Goal: Task Accomplishment & Management: Manage account settings

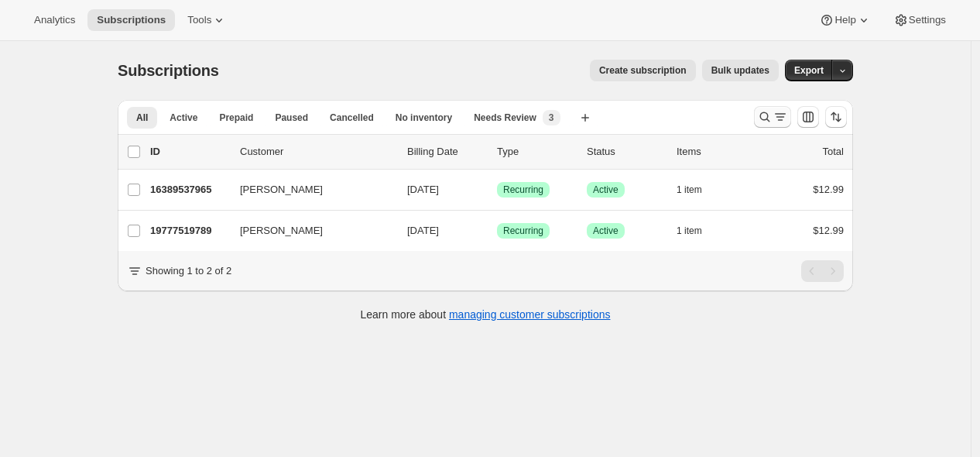
click at [770, 116] on icon "Search and filter results" at bounding box center [765, 117] width 10 height 10
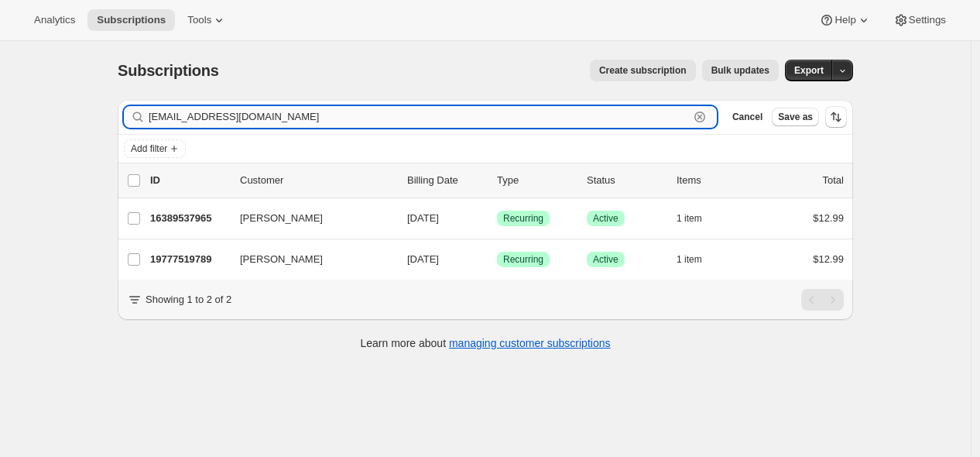
click at [514, 119] on input "[EMAIL_ADDRESS][DOMAIN_NAME]" at bounding box center [419, 117] width 540 height 22
paste input "tibarenterprises"
type input "[EMAIL_ADDRESS][DOMAIN_NAME]"
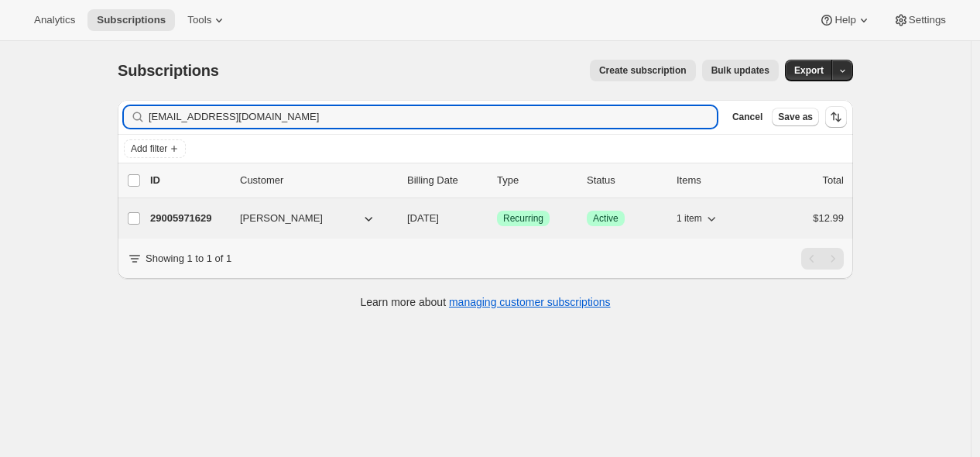
click at [204, 214] on p "29005971629" at bounding box center [188, 217] width 77 height 15
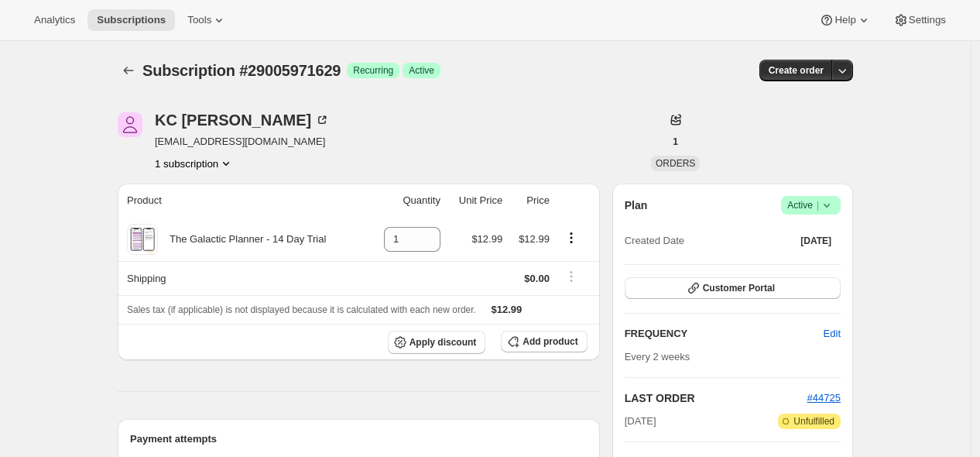
click at [831, 208] on icon at bounding box center [826, 204] width 15 height 15
click at [813, 271] on button "Cancel subscription" at bounding box center [809, 261] width 97 height 25
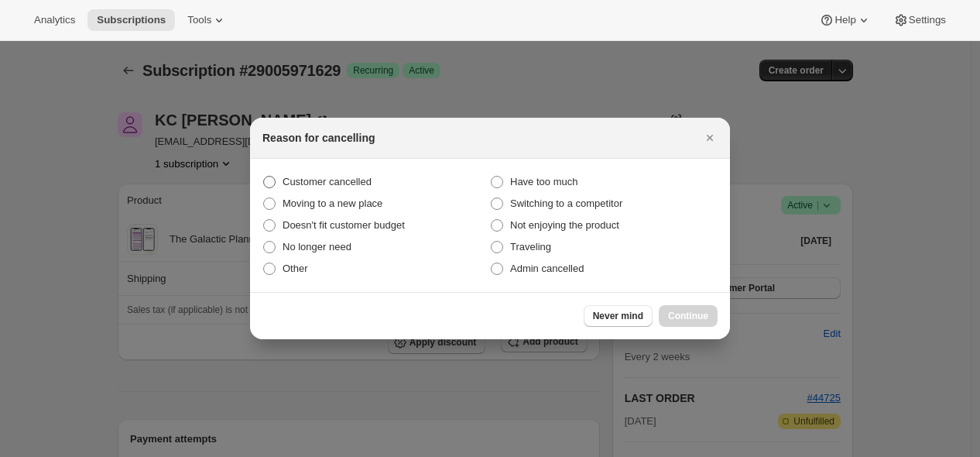
click at [359, 183] on span "Customer cancelled" at bounding box center [326, 182] width 89 height 12
click at [264, 176] on input "Customer cancelled" at bounding box center [263, 176] width 1 height 1
radio input "true"
click at [679, 317] on span "Continue" at bounding box center [688, 316] width 40 height 12
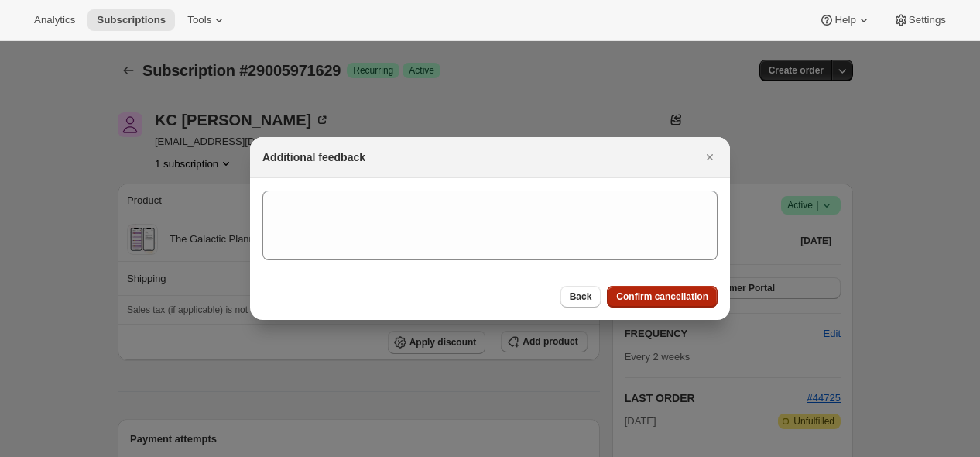
click at [648, 293] on span "Confirm cancellation" at bounding box center [662, 296] width 92 height 12
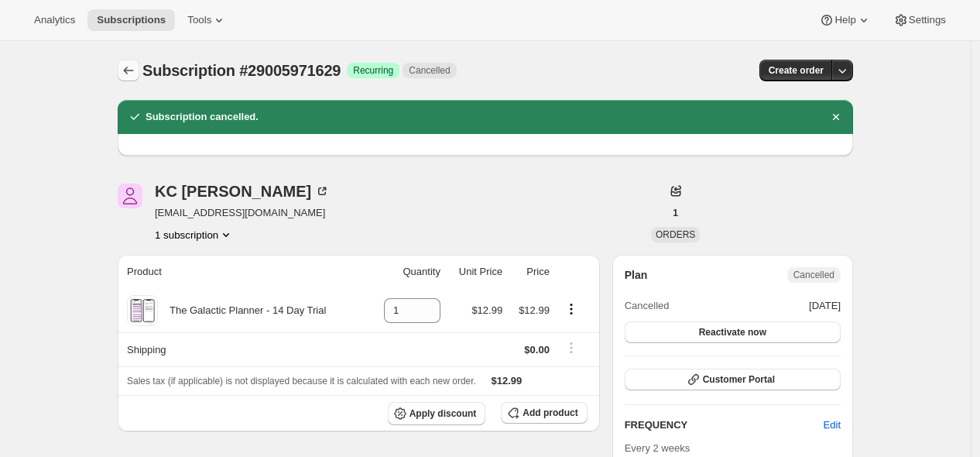
click at [127, 70] on icon "Subscriptions" at bounding box center [128, 70] width 15 height 15
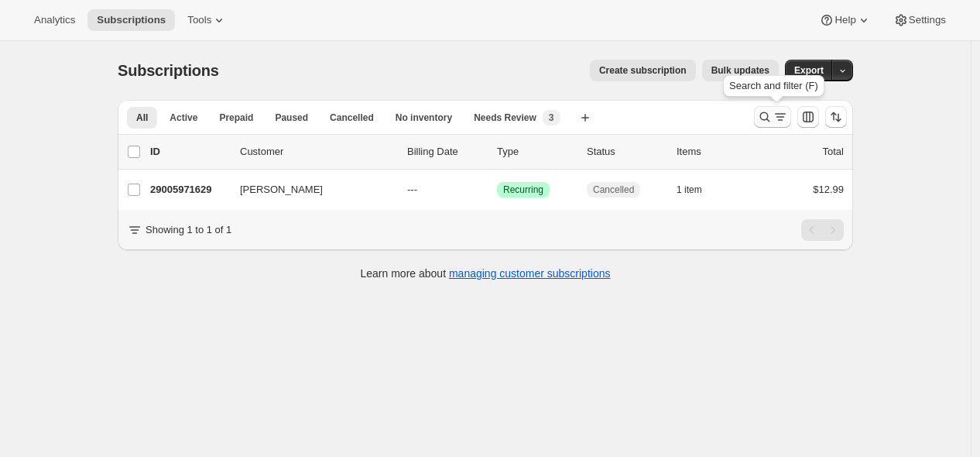
click at [767, 120] on icon "Search and filter results" at bounding box center [764, 116] width 15 height 15
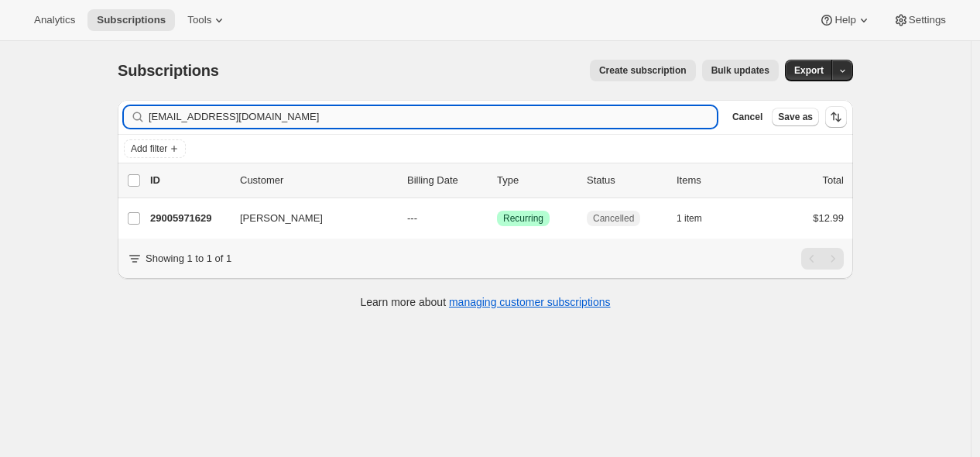
click at [614, 111] on input "[EMAIL_ADDRESS][DOMAIN_NAME]" at bounding box center [433, 117] width 568 height 22
click at [612, 111] on input "[EMAIL_ADDRESS][DOMAIN_NAME]" at bounding box center [433, 117] width 568 height 22
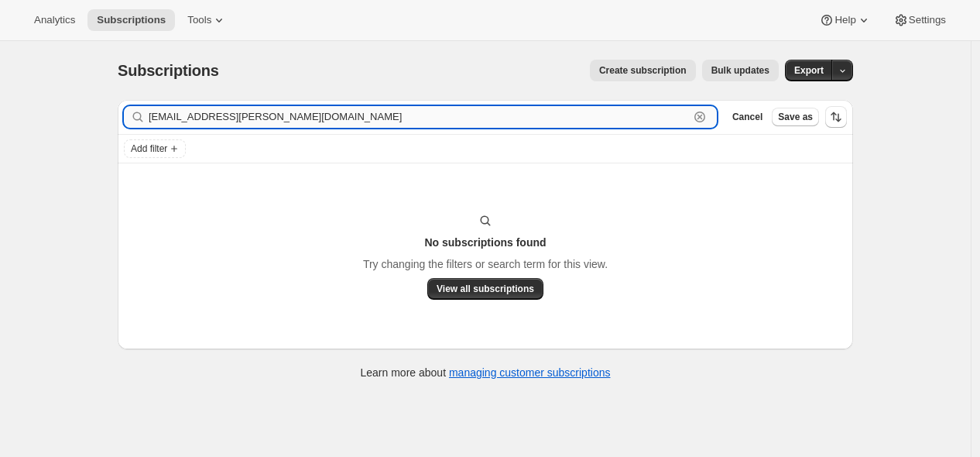
click at [484, 117] on input "[EMAIL_ADDRESS][PERSON_NAME][DOMAIN_NAME]" at bounding box center [419, 117] width 540 height 22
click at [483, 126] on input "[EMAIL_ADDRESS][PERSON_NAME][DOMAIN_NAME]" at bounding box center [419, 117] width 540 height 22
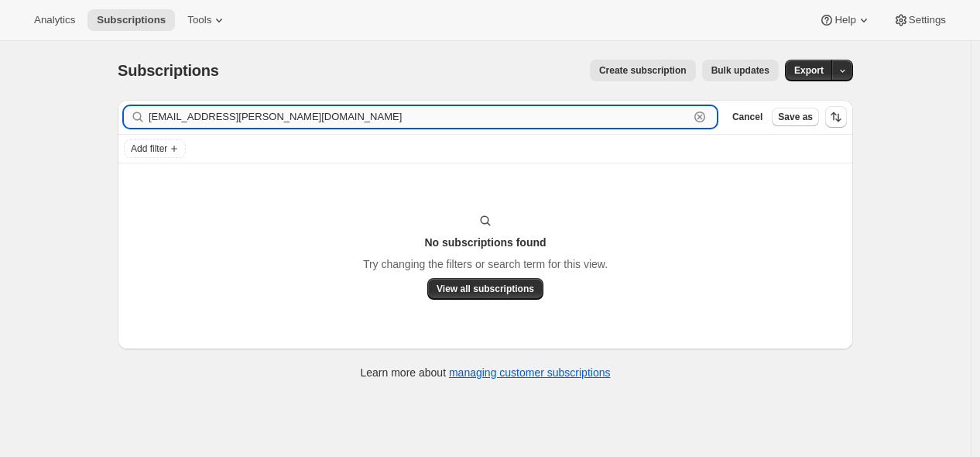
click at [483, 126] on input "[EMAIL_ADDRESS][PERSON_NAME][DOMAIN_NAME]" at bounding box center [419, 117] width 540 height 22
paste input "26029326509"
type input "26029326509"
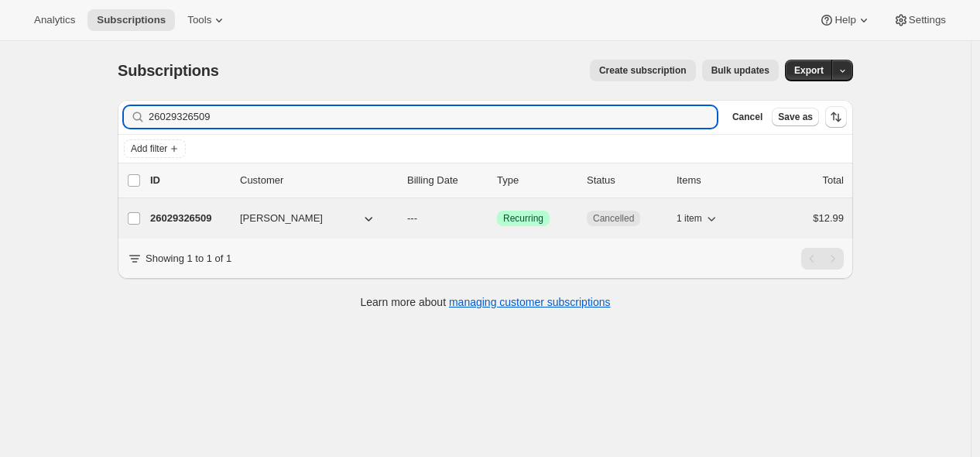
click at [210, 215] on p "26029326509" at bounding box center [188, 217] width 77 height 15
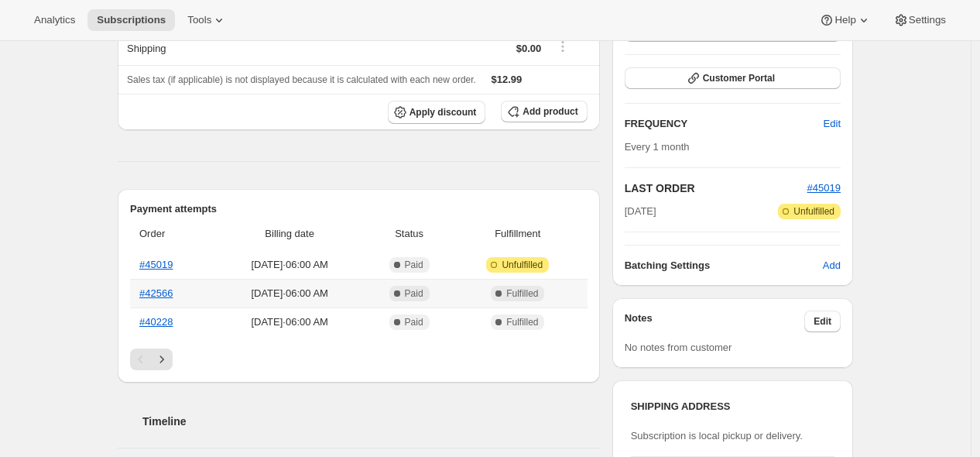
scroll to position [172, 0]
